Goal: Information Seeking & Learning: Learn about a topic

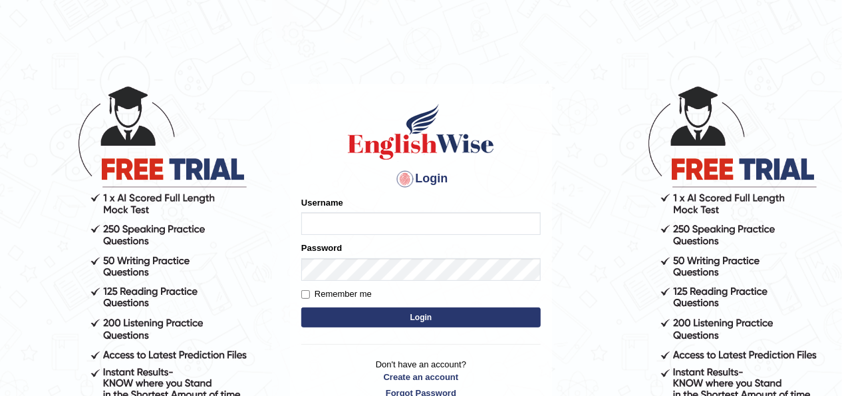
type input "hifza_parramatta"
click at [394, 321] on button "Login" at bounding box center [421, 317] width 240 height 20
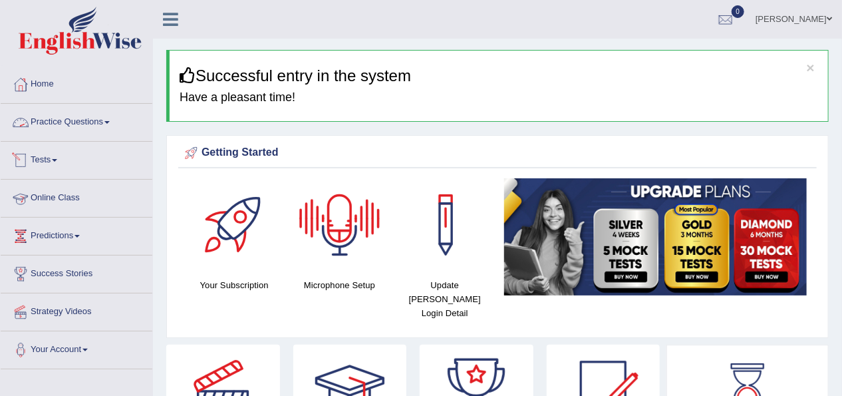
click at [80, 120] on link "Practice Questions" at bounding box center [77, 120] width 152 height 33
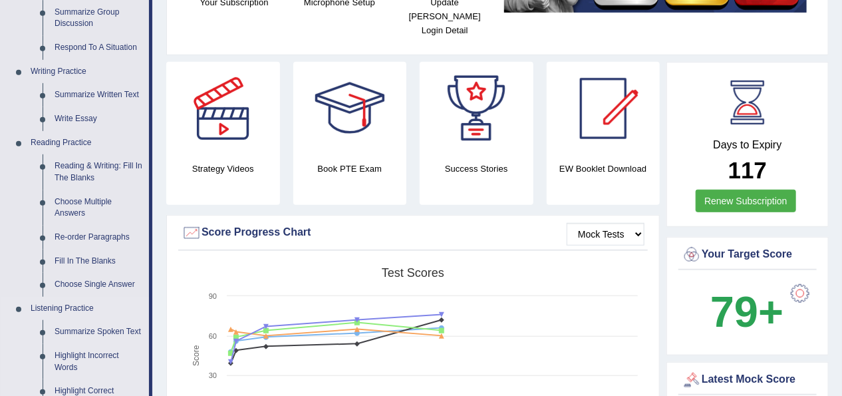
scroll to position [266, 0]
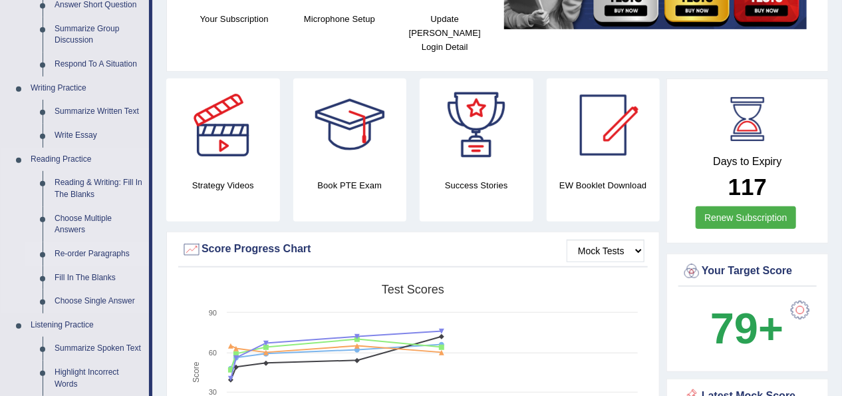
click at [88, 256] on link "Re-order Paragraphs" at bounding box center [99, 254] width 100 height 24
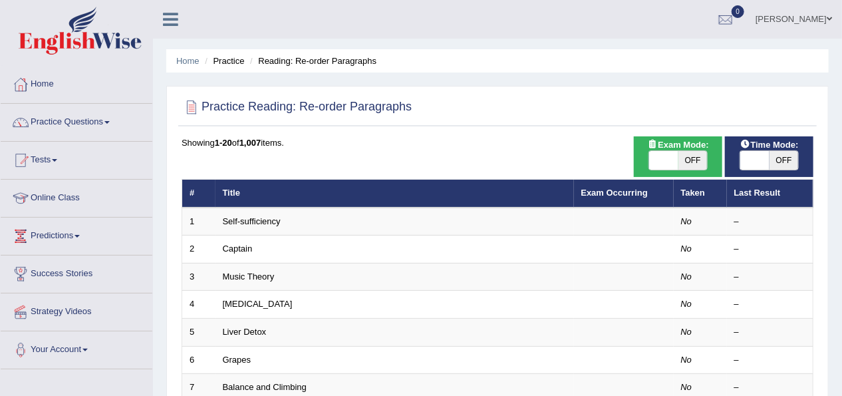
click at [697, 164] on span "OFF" at bounding box center [693, 160] width 29 height 19
checkbox input "true"
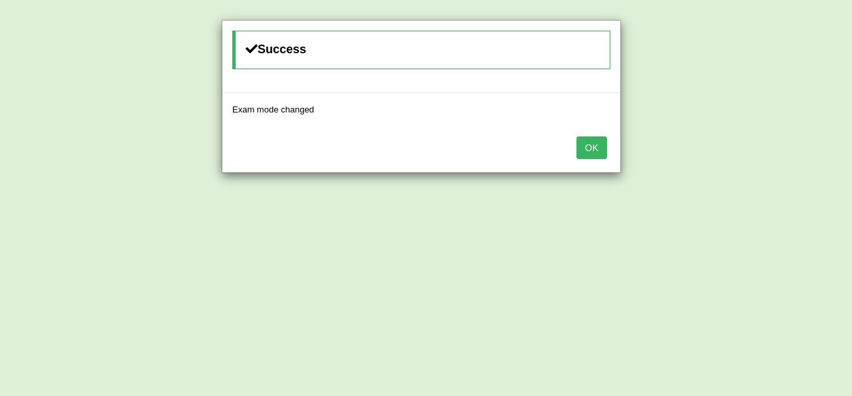
click at [589, 148] on button "OK" at bounding box center [591, 147] width 31 height 23
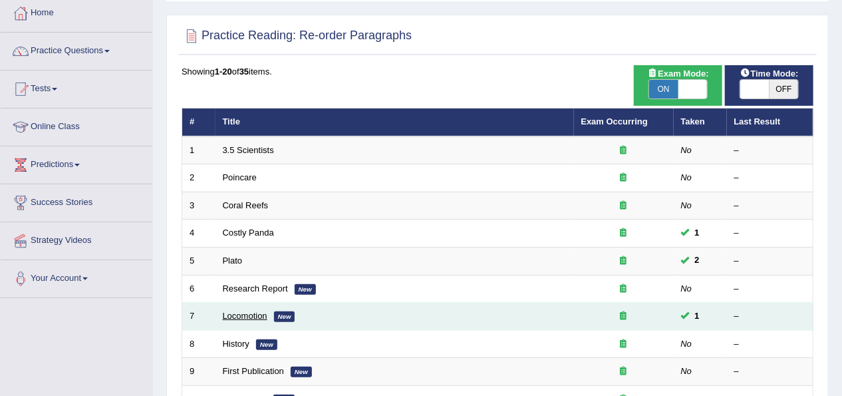
scroll to position [53, 0]
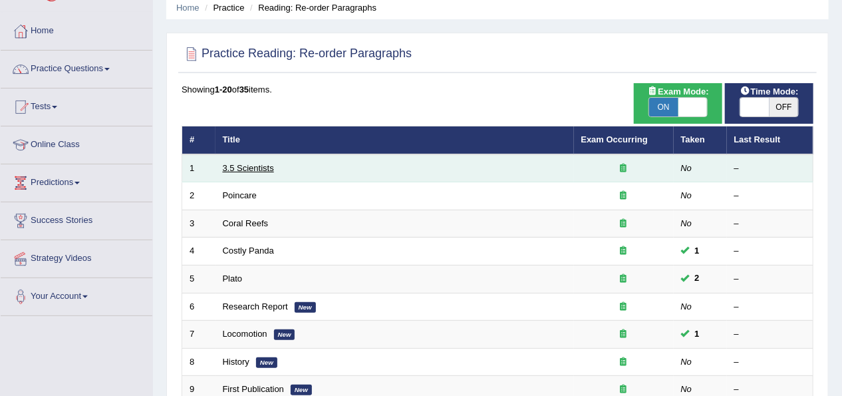
click at [245, 166] on link "3.5 Scientists" at bounding box center [248, 168] width 51 height 10
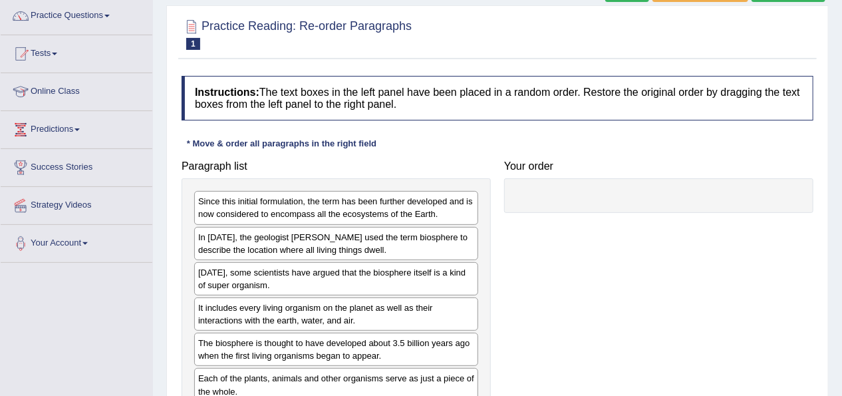
scroll to position [160, 0]
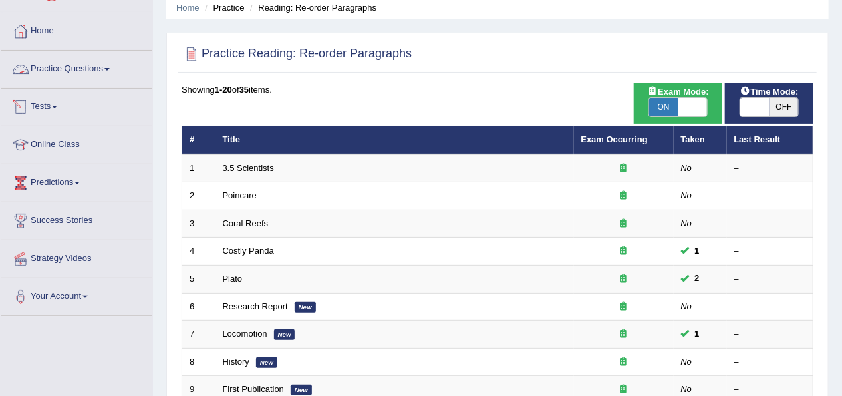
click at [77, 76] on link "Practice Questions" at bounding box center [77, 67] width 152 height 33
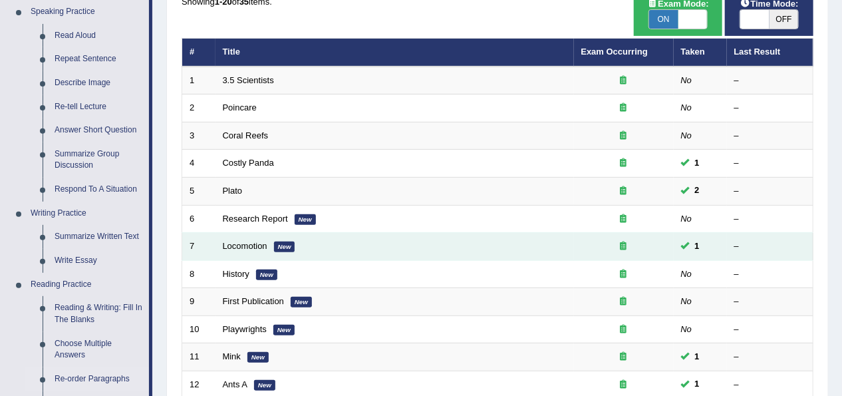
scroll to position [106, 0]
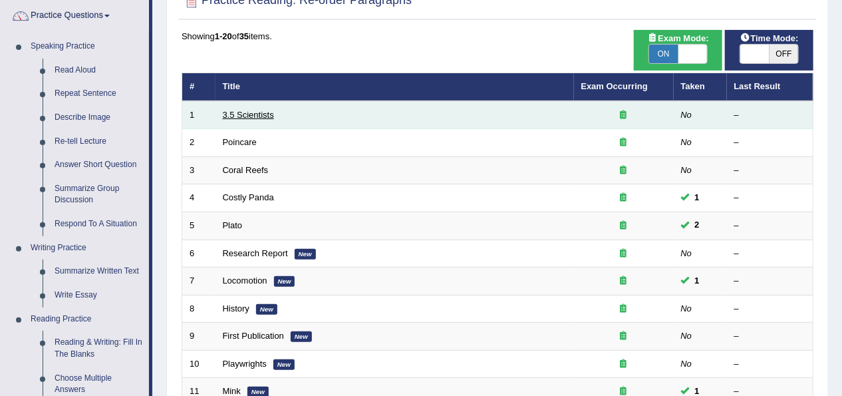
click at [261, 111] on link "3.5 Scientists" at bounding box center [248, 115] width 51 height 10
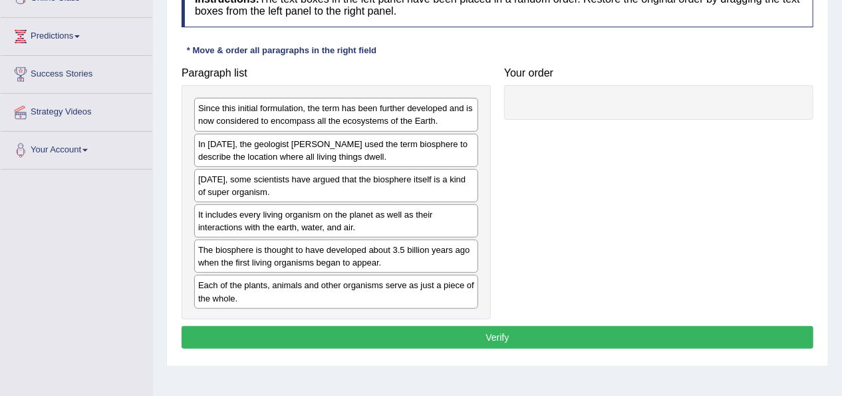
scroll to position [213, 0]
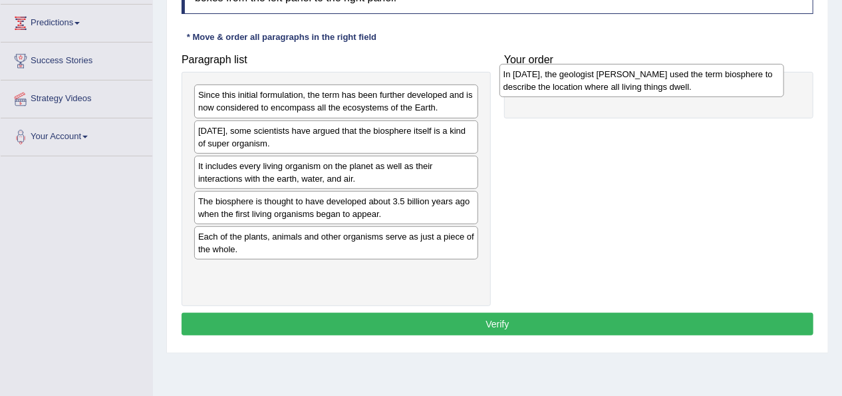
drag, startPoint x: 236, startPoint y: 138, endPoint x: 542, endPoint y: 82, distance: 310.5
click at [542, 82] on div "In 1875, the geologist Eduard Suess used the term biosphere to describe the loc…" at bounding box center [642, 80] width 285 height 33
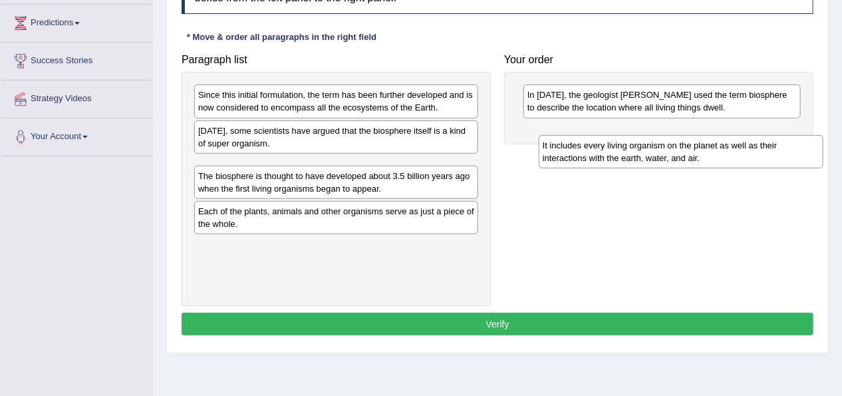
drag, startPoint x: 218, startPoint y: 173, endPoint x: 563, endPoint y: 153, distance: 345.2
click at [563, 153] on div "It includes every living organism on the planet as well as their interactions w…" at bounding box center [681, 151] width 285 height 33
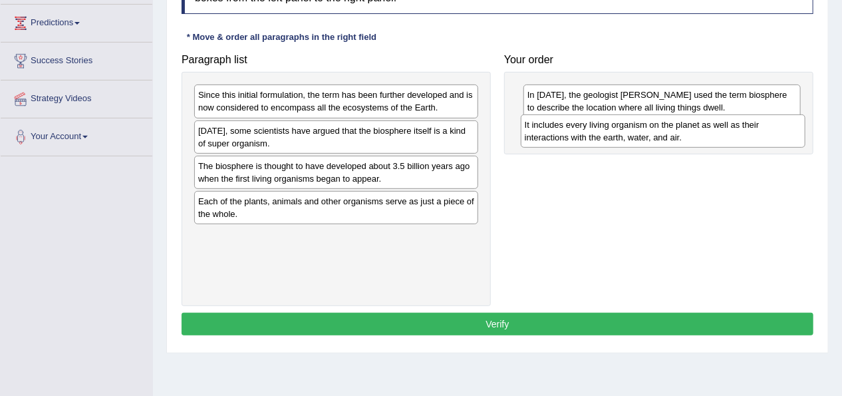
drag, startPoint x: 365, startPoint y: 176, endPoint x: 691, endPoint y: 136, distance: 329.2
click at [691, 136] on div "It includes every living organism on the planet as well as their interactions w…" at bounding box center [663, 130] width 285 height 33
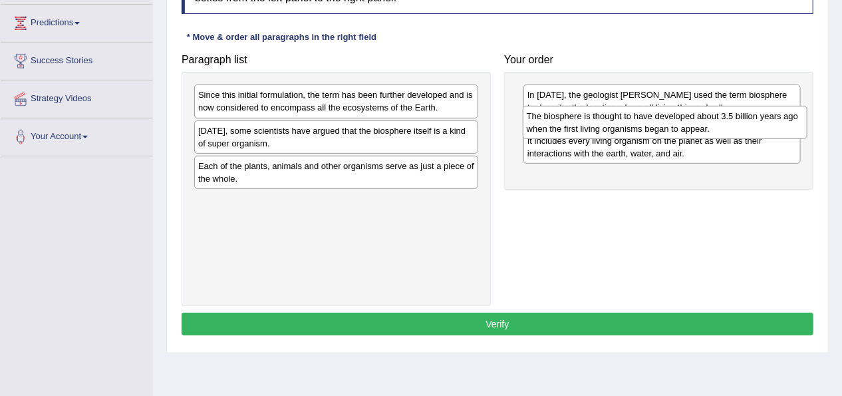
drag, startPoint x: 265, startPoint y: 174, endPoint x: 594, endPoint y: 125, distance: 332.3
click at [594, 125] on div "The biosphere is thought to have developed about 3.5 billion years ago when the…" at bounding box center [665, 122] width 285 height 33
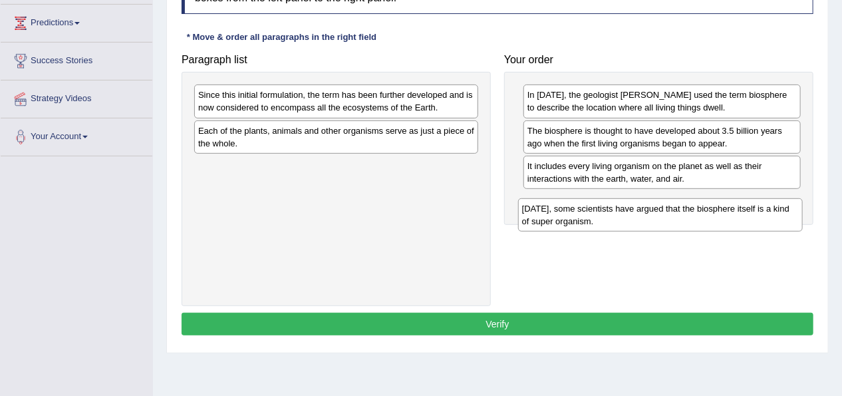
drag, startPoint x: 254, startPoint y: 145, endPoint x: 578, endPoint y: 224, distance: 333.4
click at [578, 224] on div "Today, some scientists have argued that the biosphere itself is a kind of super…" at bounding box center [660, 214] width 285 height 33
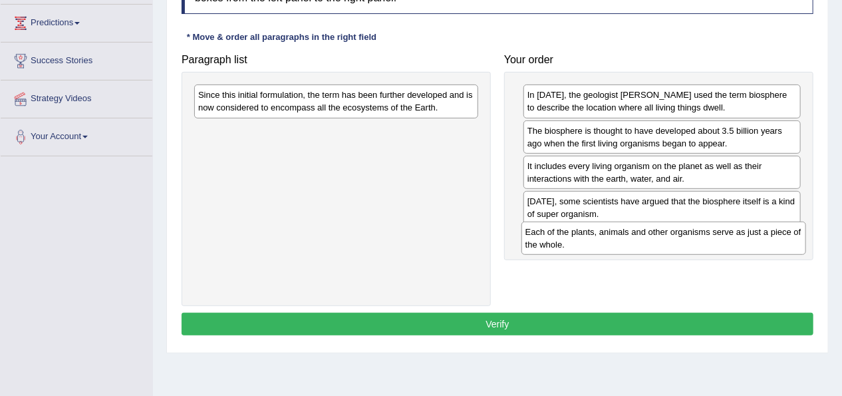
drag, startPoint x: 303, startPoint y: 138, endPoint x: 631, endPoint y: 240, distance: 342.6
click at [631, 240] on div "Each of the plants, animals and other organisms serve as just a piece of the wh…" at bounding box center [664, 238] width 285 height 33
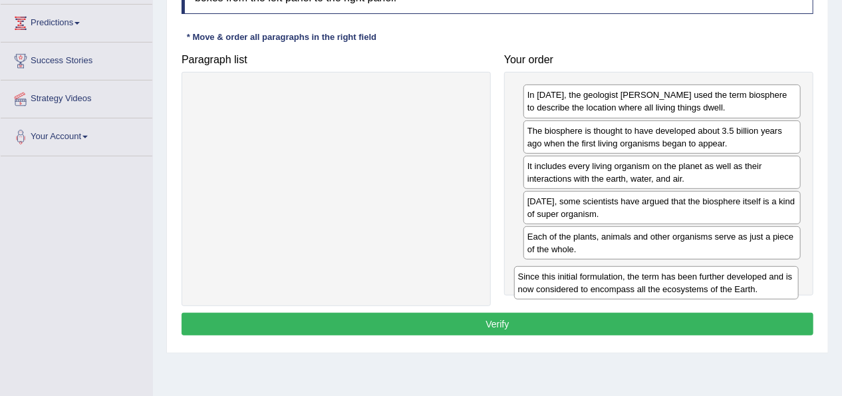
drag, startPoint x: 337, startPoint y: 106, endPoint x: 653, endPoint y: 281, distance: 360.3
click at [653, 281] on div "Since this initial formulation, the term has been further developed and is now …" at bounding box center [656, 282] width 285 height 33
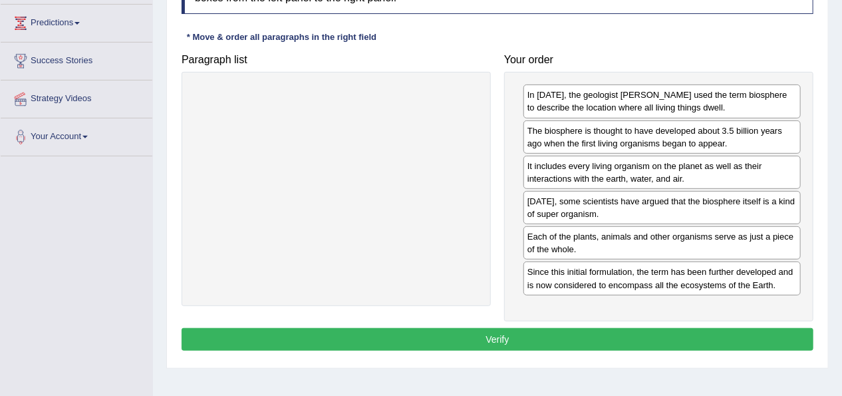
click at [613, 336] on button "Verify" at bounding box center [498, 339] width 632 height 23
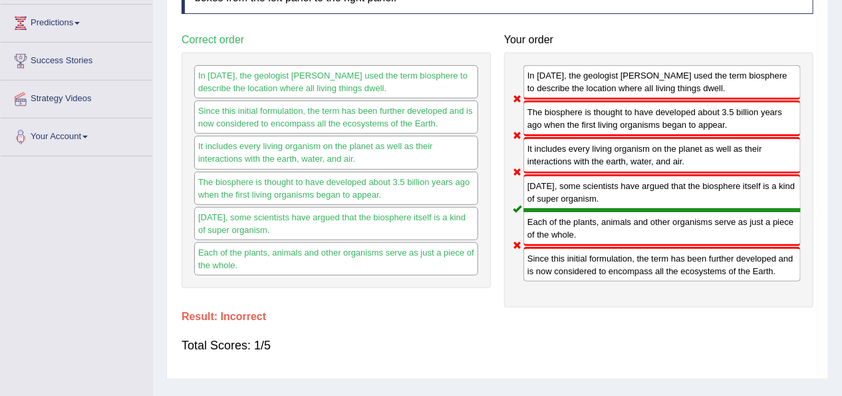
drag, startPoint x: 652, startPoint y: 385, endPoint x: 851, endPoint y: 407, distance: 200.2
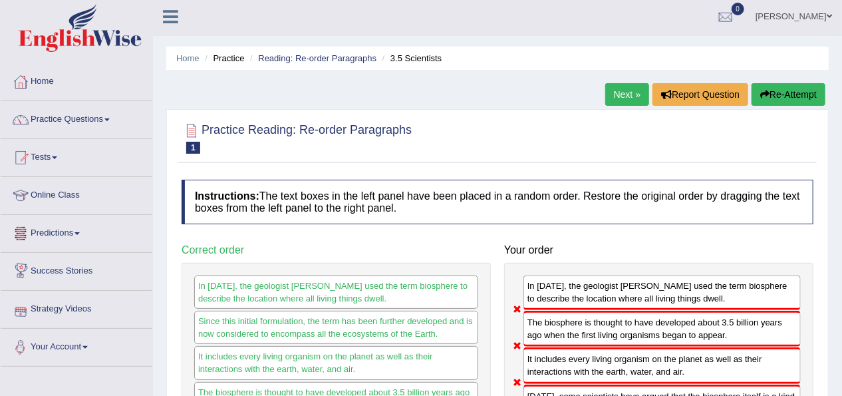
scroll to position [0, 0]
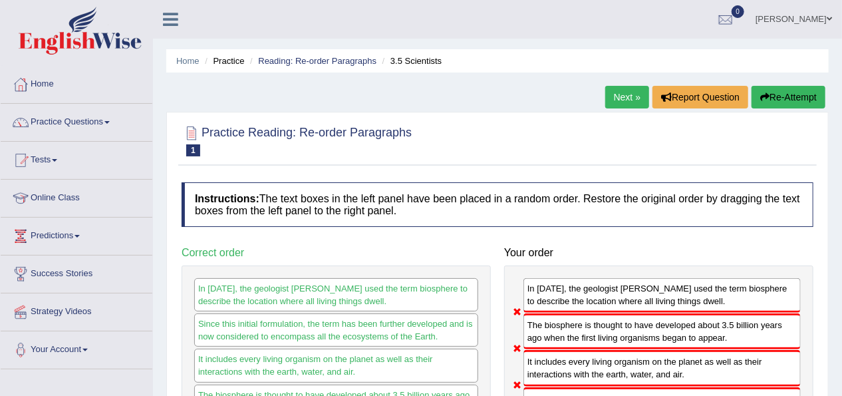
click at [633, 96] on link "Next »" at bounding box center [627, 97] width 44 height 23
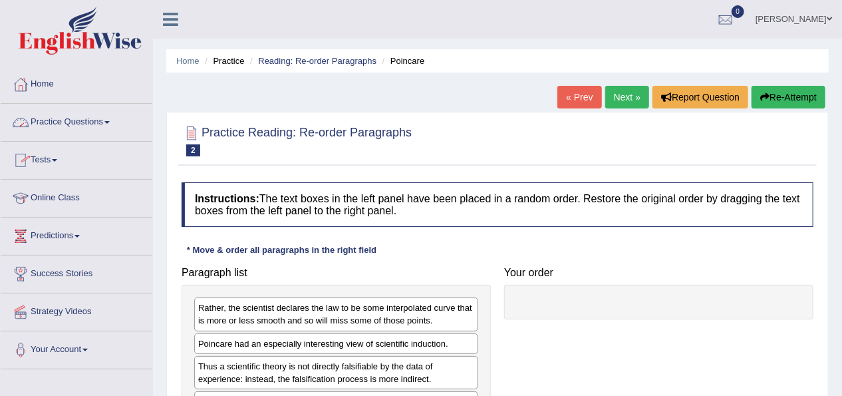
click at [46, 197] on link "Online Class" at bounding box center [77, 196] width 152 height 33
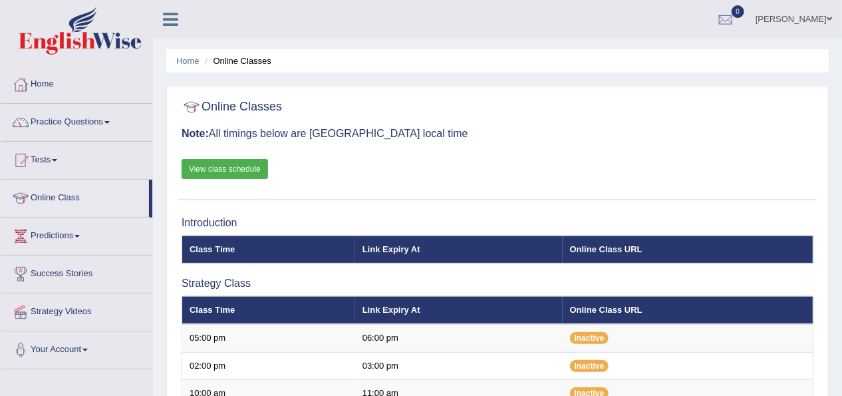
click at [212, 170] on link "View class schedule" at bounding box center [225, 169] width 86 height 20
click at [81, 121] on link "Practice Questions" at bounding box center [77, 120] width 152 height 33
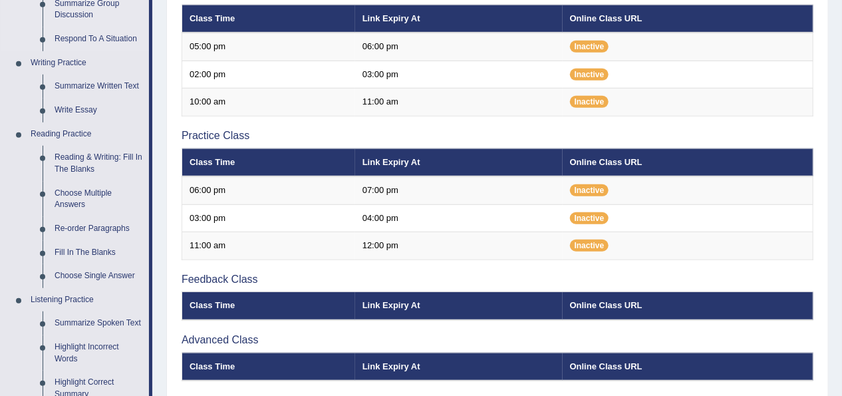
scroll to position [319, 0]
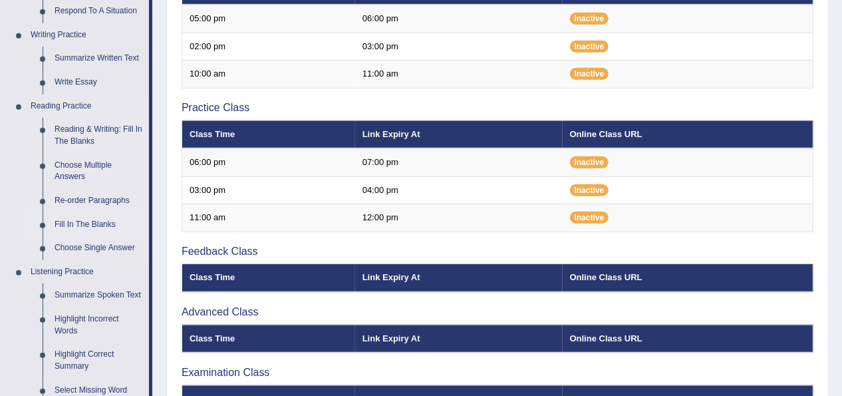
click at [79, 218] on link "Fill In The Blanks" at bounding box center [99, 225] width 100 height 24
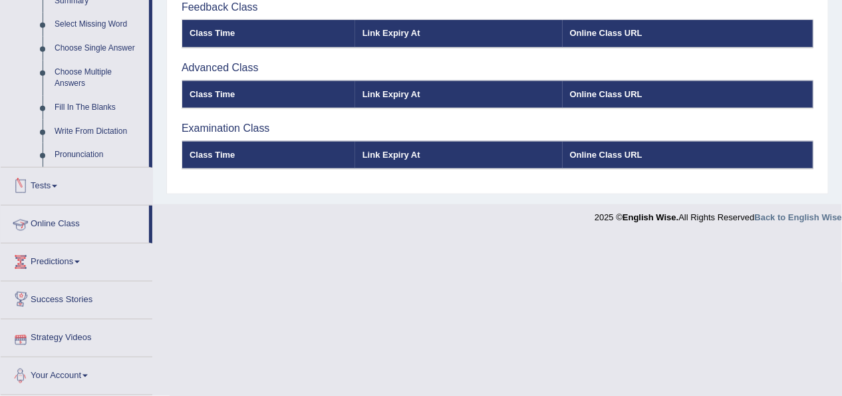
scroll to position [545, 0]
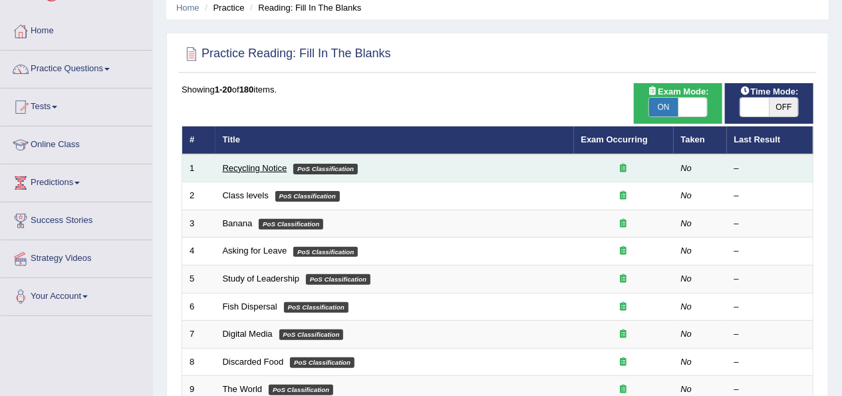
click at [277, 165] on link "Recycling Notice" at bounding box center [255, 168] width 65 height 10
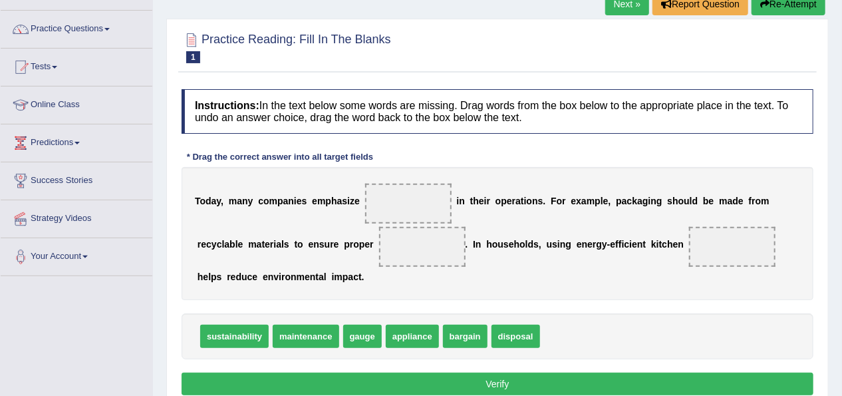
scroll to position [106, 0]
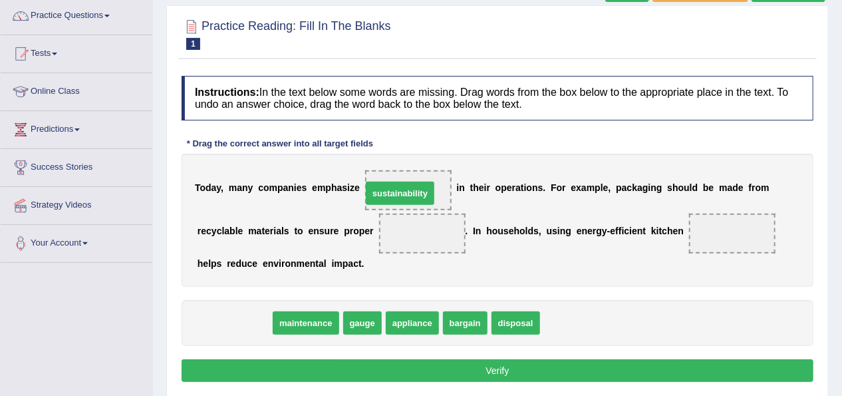
drag, startPoint x: 249, startPoint y: 319, endPoint x: 408, endPoint y: 189, distance: 205.6
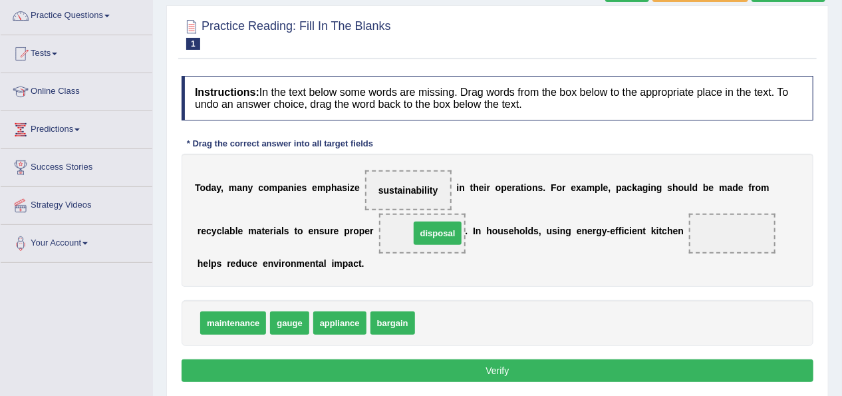
drag, startPoint x: 439, startPoint y: 317, endPoint x: 434, endPoint y: 226, distance: 90.6
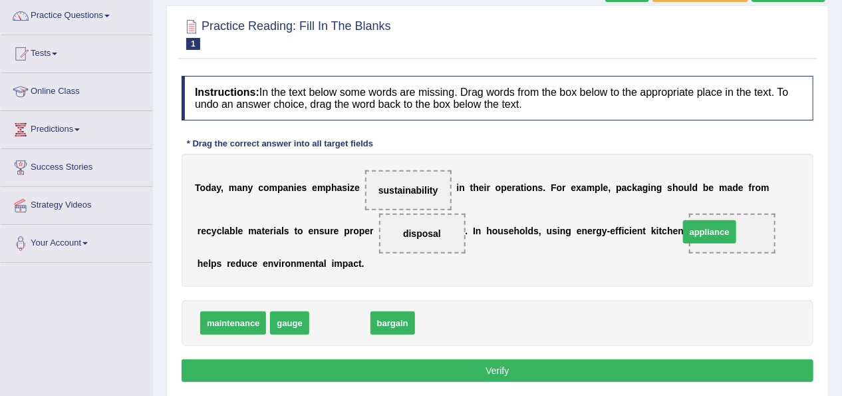
drag, startPoint x: 327, startPoint y: 324, endPoint x: 699, endPoint y: 232, distance: 383.2
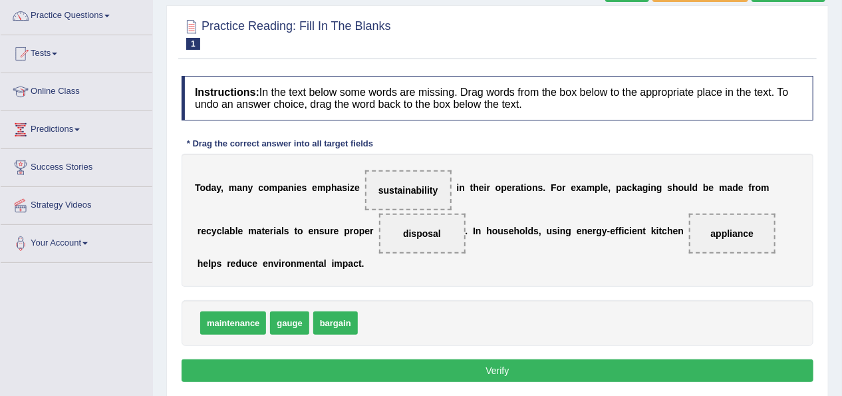
click at [599, 366] on button "Verify" at bounding box center [498, 370] width 632 height 23
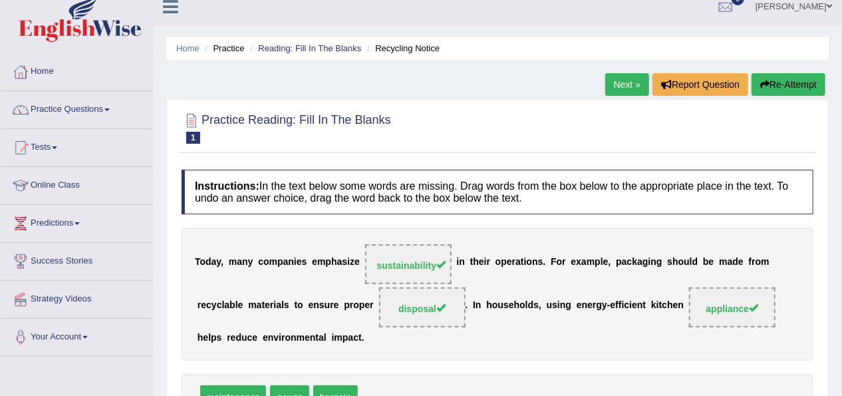
scroll to position [0, 0]
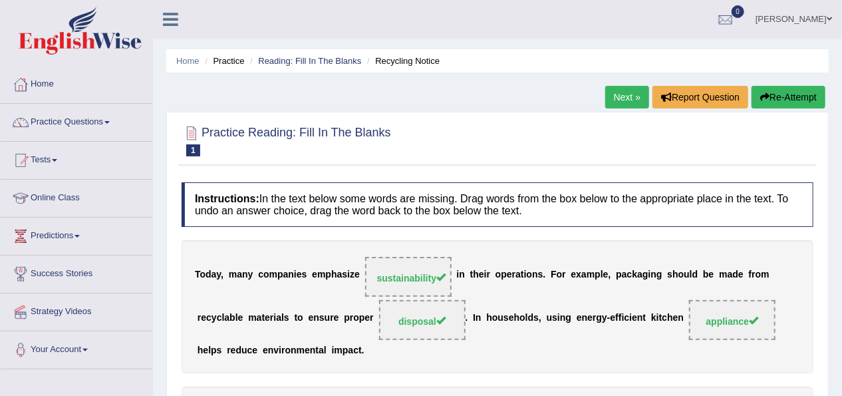
click at [617, 92] on link "Next »" at bounding box center [627, 97] width 44 height 23
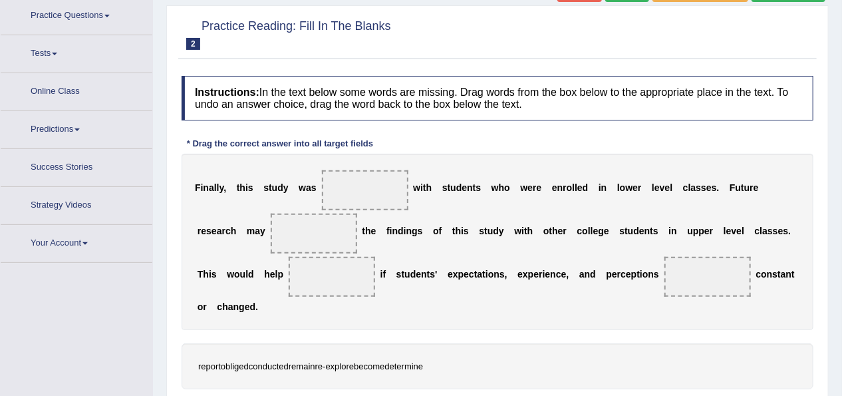
scroll to position [117, 0]
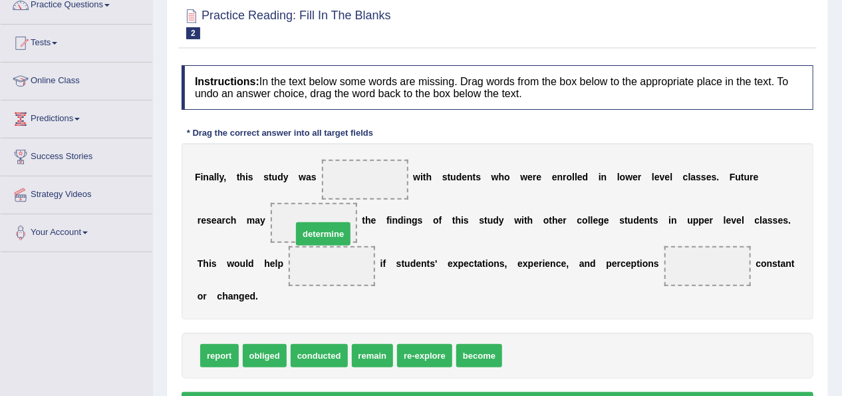
drag, startPoint x: 544, startPoint y: 357, endPoint x: 332, endPoint y: 232, distance: 245.8
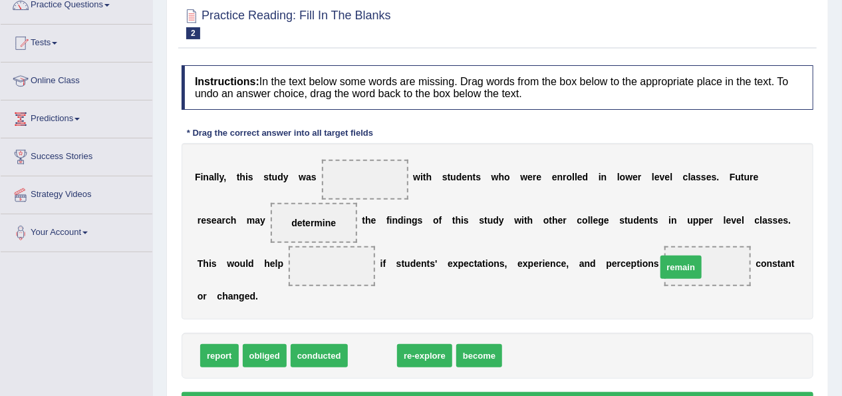
drag, startPoint x: 373, startPoint y: 354, endPoint x: 684, endPoint y: 265, distance: 323.7
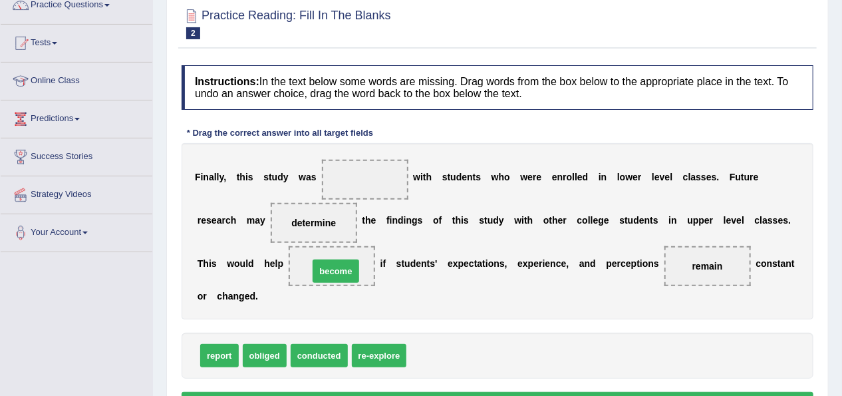
drag, startPoint x: 444, startPoint y: 356, endPoint x: 347, endPoint y: 271, distance: 129.2
click at [312, 190] on div "F i n a l l y , t h i s s t u d y w a s w i t h s t u d e n t s w h o w e r e e…" at bounding box center [498, 231] width 632 height 176
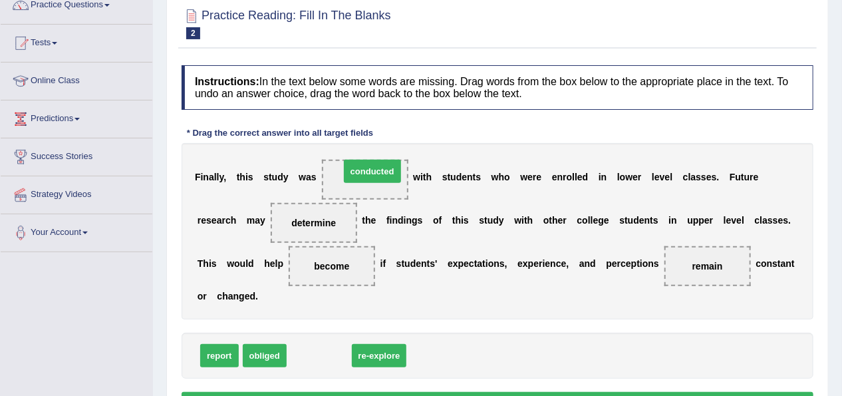
drag, startPoint x: 338, startPoint y: 355, endPoint x: 391, endPoint y: 170, distance: 191.8
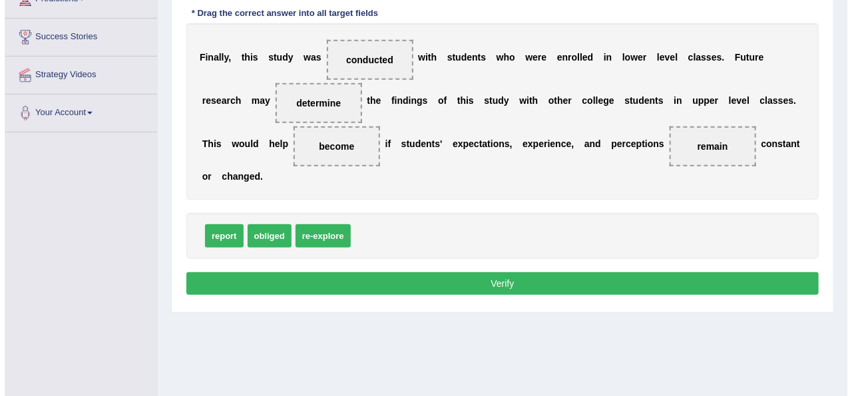
scroll to position [277, 0]
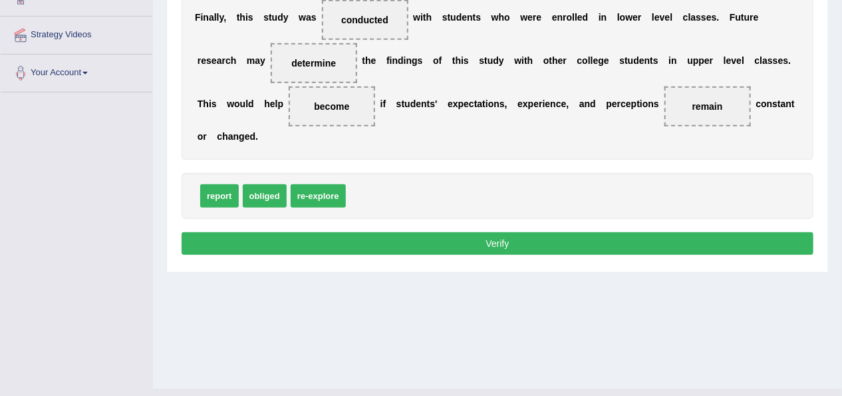
click at [440, 236] on button "Verify" at bounding box center [498, 243] width 632 height 23
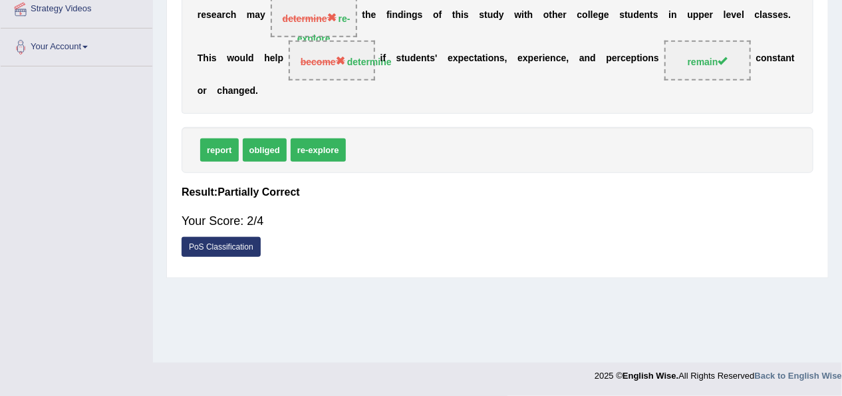
scroll to position [0, 0]
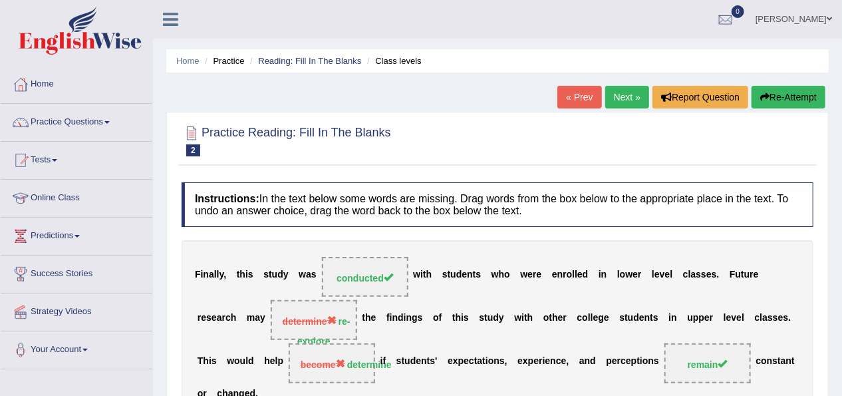
click at [605, 104] on link "Next »" at bounding box center [627, 97] width 44 height 23
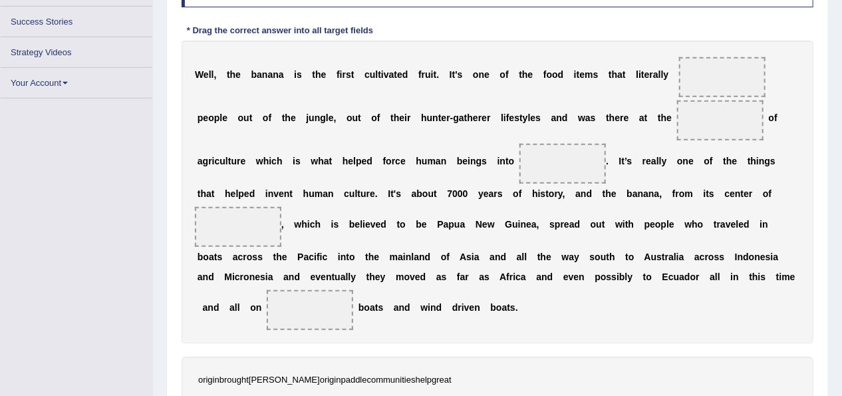
scroll to position [242, 0]
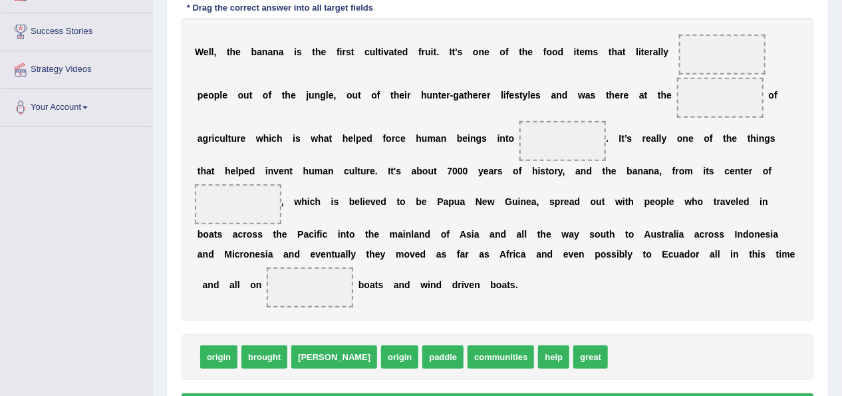
click at [612, 84] on div "W e l l , t h e b a n a n a i s t h e f i r s t c u l t i v a t e d f r u i t .…" at bounding box center [498, 169] width 632 height 303
drag, startPoint x: 513, startPoint y: 351, endPoint x: 727, endPoint y: 61, distance: 360.2
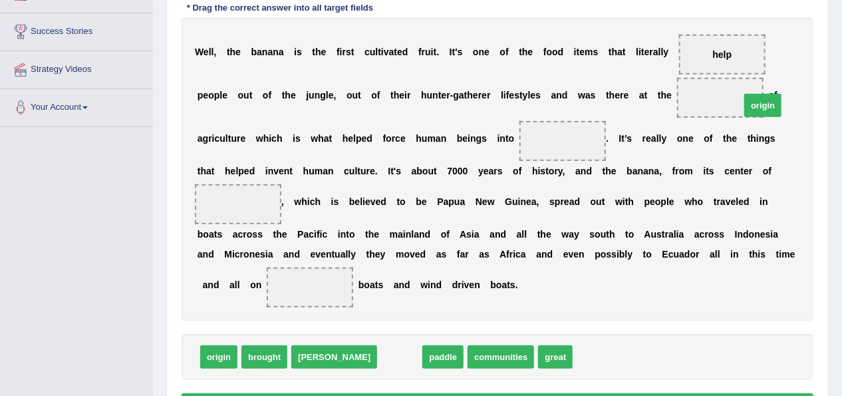
drag, startPoint x: 357, startPoint y: 358, endPoint x: 720, endPoint y: 106, distance: 441.8
